Goal: Navigation & Orientation: Find specific page/section

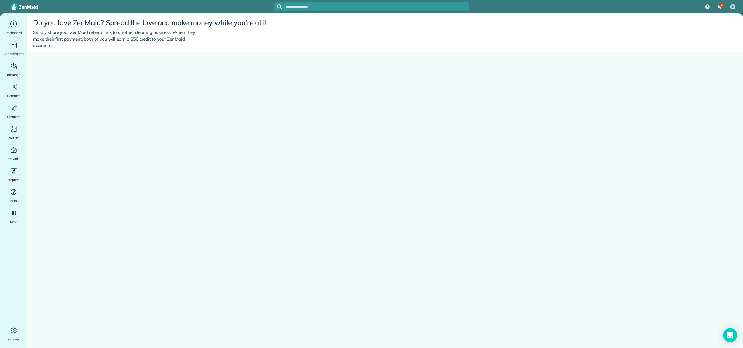
click at [15, 8] on img at bounding box center [24, 6] width 27 height 7
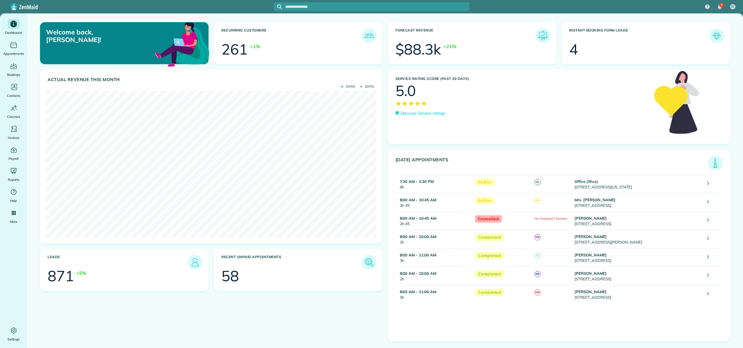
scroll to position [147, 330]
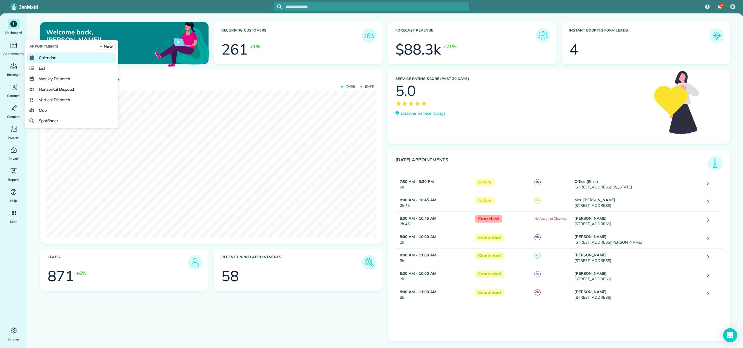
click at [38, 56] on link "Calendar" at bounding box center [71, 58] width 89 height 11
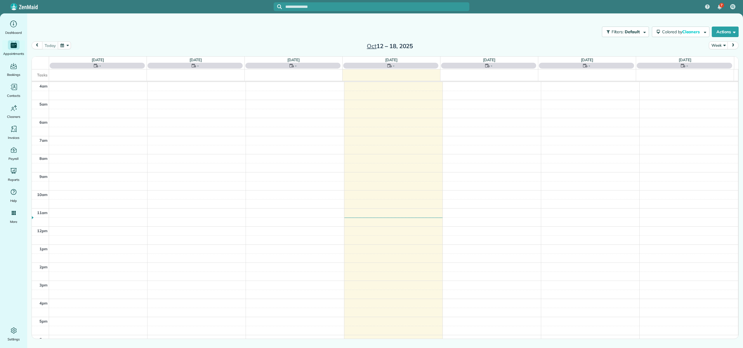
scroll to position [55, 0]
